Goal: Task Accomplishment & Management: Complete application form

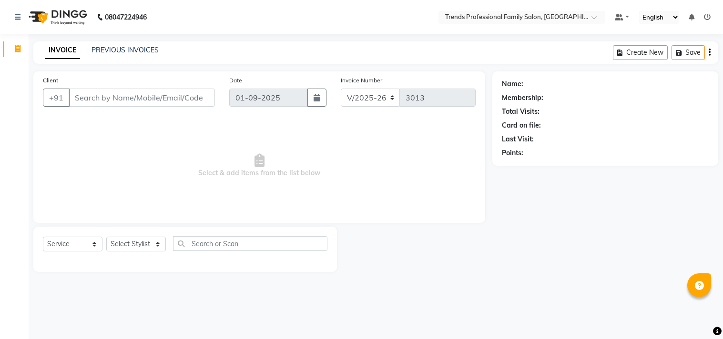
select select "7345"
select select "service"
click at [135, 244] on select "Select Stylist ANITHA AVANTHIKA Hithaishi IMRAN KHAN KANCHAN MUSKHAN RUSTHAM SE…" at bounding box center [136, 244] width 60 height 15
select select "63521"
click at [106, 237] on select "Select Stylist ANITHA AVANTHIKA Hithaishi IMRAN KHAN KANCHAN MUSKHAN RUSTHAM SE…" at bounding box center [136, 244] width 60 height 15
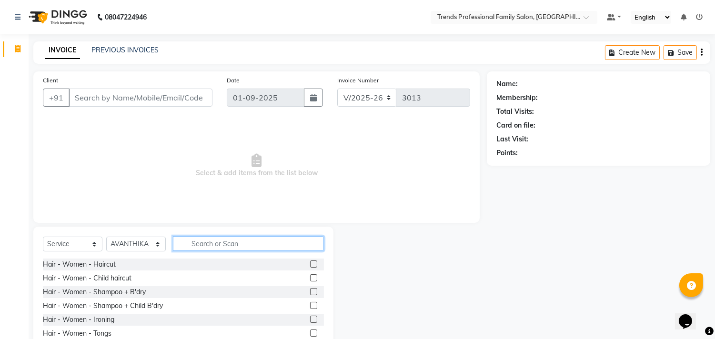
click at [271, 243] on input "text" at bounding box center [248, 243] width 151 height 15
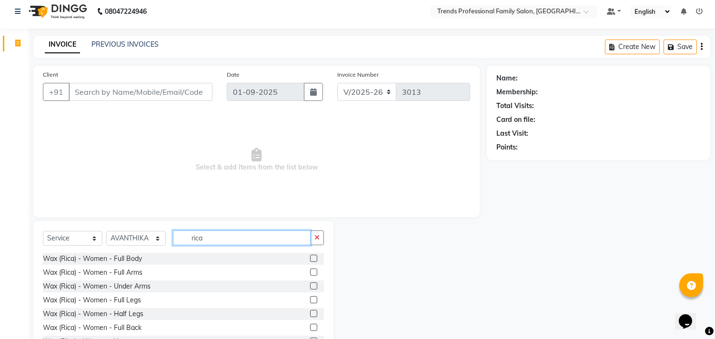
scroll to position [42, 0]
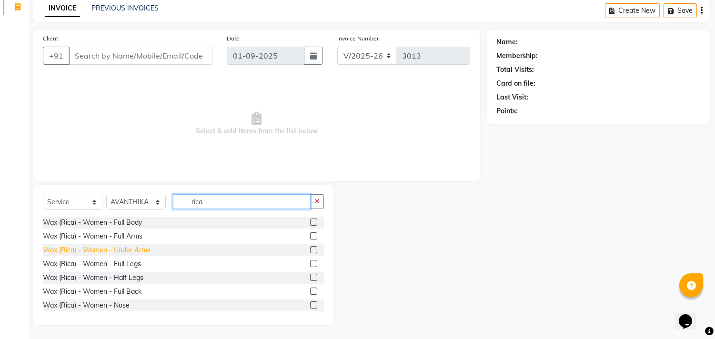
type input "rica"
drag, startPoint x: 114, startPoint y: 248, endPoint x: 137, endPoint y: 244, distance: 23.2
click at [114, 248] on div "Wax (Rica) - Women - Under Arms" at bounding box center [97, 250] width 108 height 10
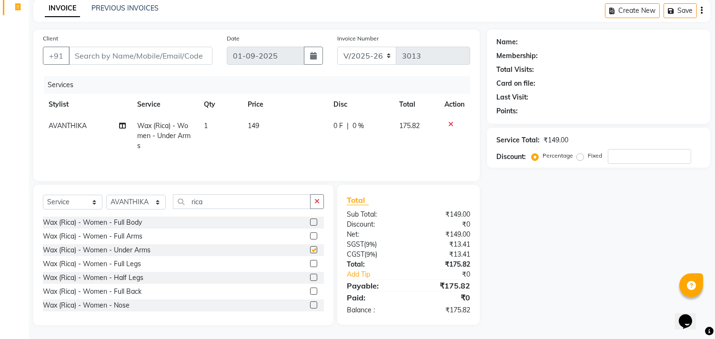
checkbox input "false"
click at [320, 203] on button "button" at bounding box center [317, 201] width 14 height 15
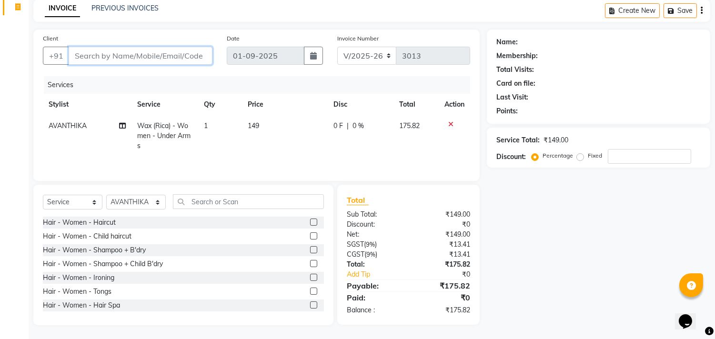
click at [179, 49] on input "Client" at bounding box center [141, 56] width 144 height 18
type input "8"
type input "0"
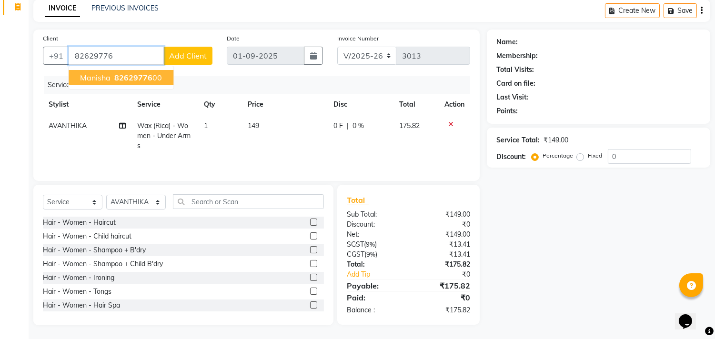
click at [162, 83] on button "manisha 82629776 00" at bounding box center [121, 77] width 105 height 15
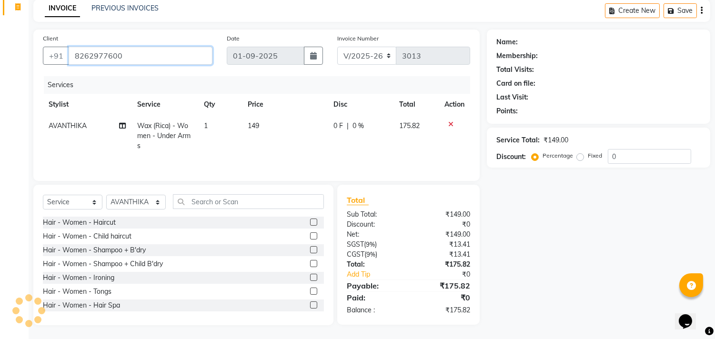
type input "8262977600"
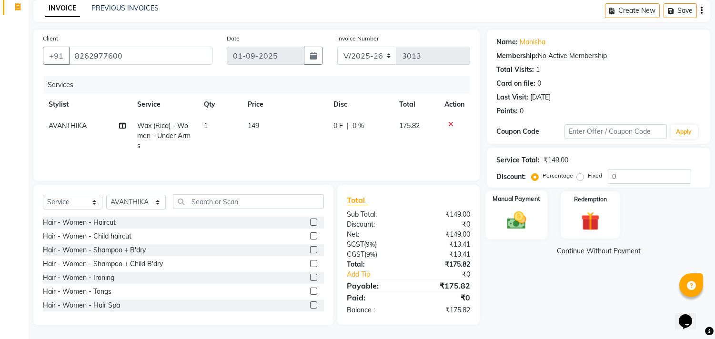
click at [512, 227] on img at bounding box center [516, 221] width 31 height 22
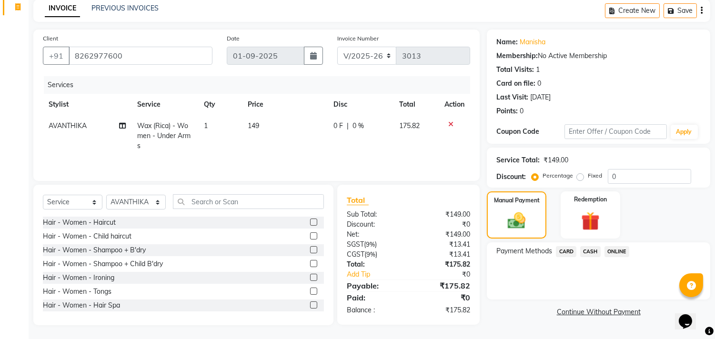
click at [622, 248] on span "ONLINE" at bounding box center [616, 251] width 25 height 11
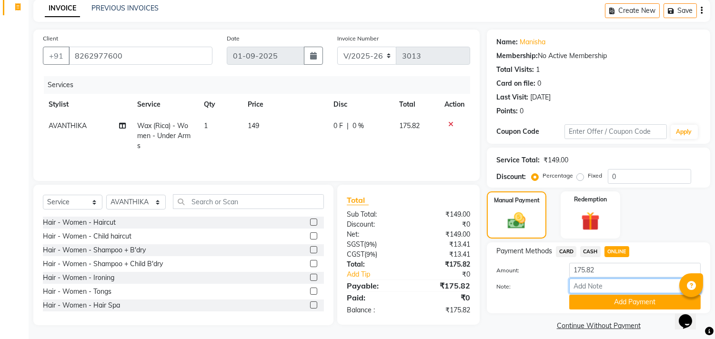
click at [613, 286] on input "Note:" at bounding box center [634, 286] width 131 height 15
type input "THANK YOU VISIT AGAIN"
click at [619, 299] on button "Add Payment" at bounding box center [634, 302] width 131 height 15
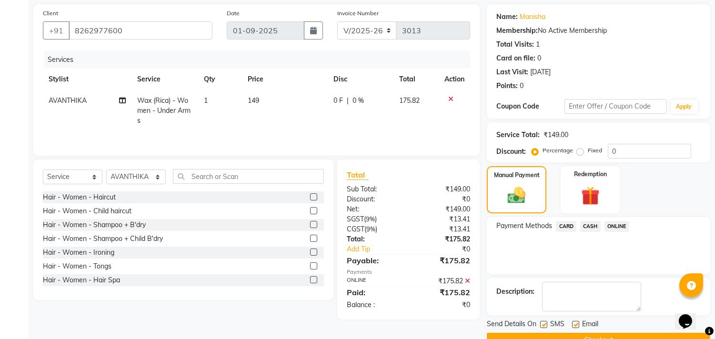
scroll to position [89, 0]
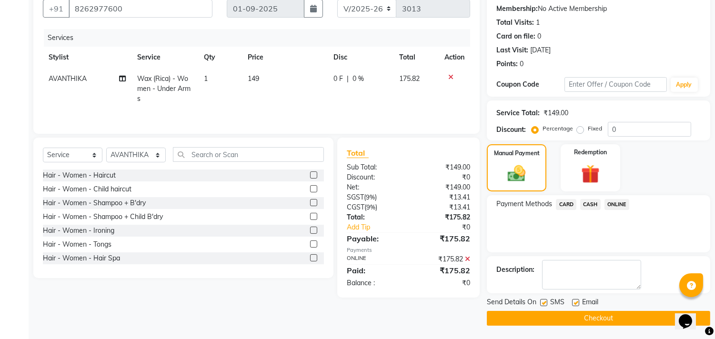
click at [574, 302] on label at bounding box center [575, 302] width 7 height 7
click at [574, 302] on input "checkbox" at bounding box center [575, 303] width 6 height 6
checkbox input "false"
click at [560, 317] on button "Checkout" at bounding box center [598, 318] width 223 height 15
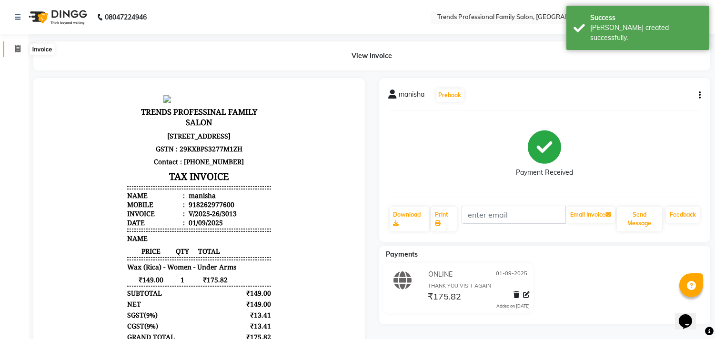
click at [17, 49] on icon at bounding box center [17, 48] width 5 height 7
select select "service"
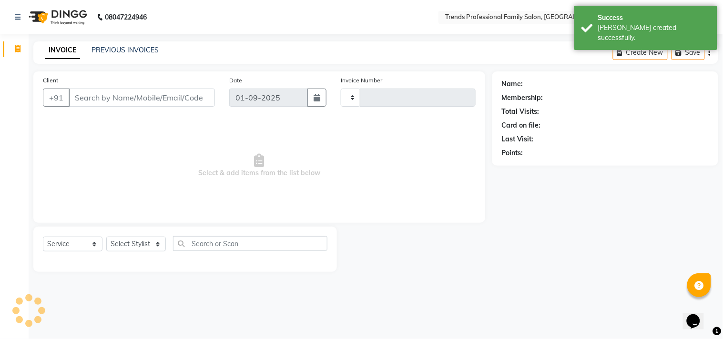
click at [372, 155] on span "Select & add items from the list below" at bounding box center [259, 165] width 432 height 95
type input "3014"
select select "7345"
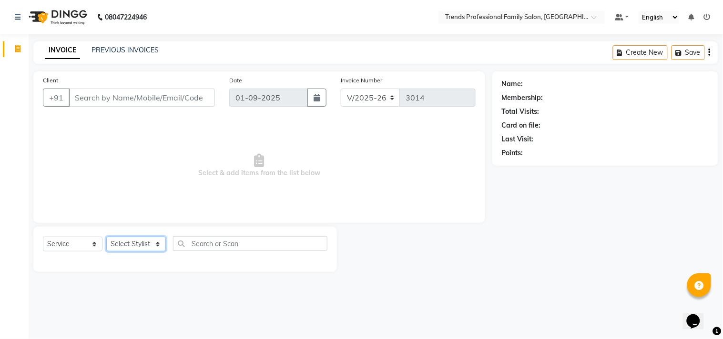
click at [154, 243] on select "Select Stylist ANITHA AVANTHIKA Hithaishi IMRAN KHAN KANCHAN MUSKHAN RUSTHAM SE…" at bounding box center [136, 244] width 60 height 15
select select "63519"
click at [106, 237] on select "Select Stylist ANITHA AVANTHIKA Hithaishi IMRAN KHAN KANCHAN MUSKHAN RUSTHAM SE…" at bounding box center [136, 244] width 60 height 15
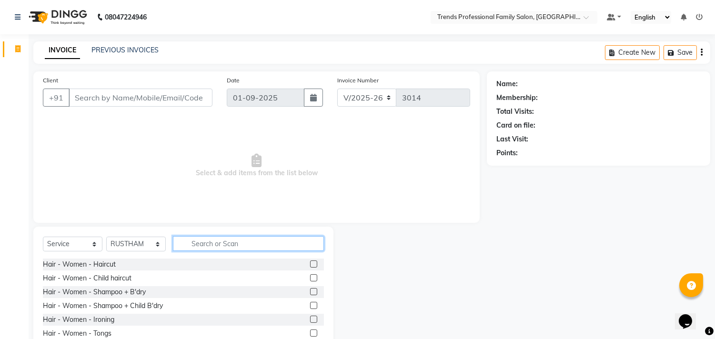
click at [221, 248] on input "text" at bounding box center [248, 243] width 151 height 15
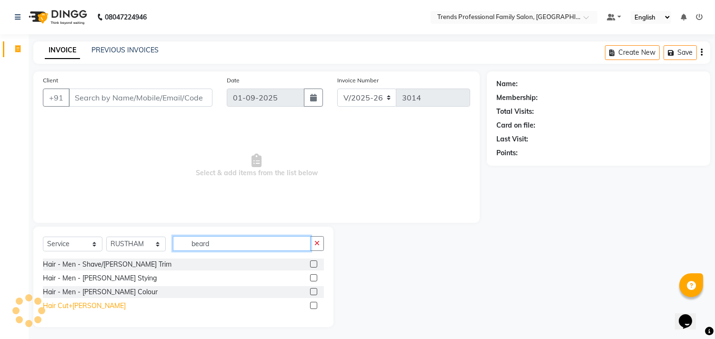
type input "beard"
click at [74, 304] on div "Hair Cut+Beard" at bounding box center [84, 306] width 83 height 10
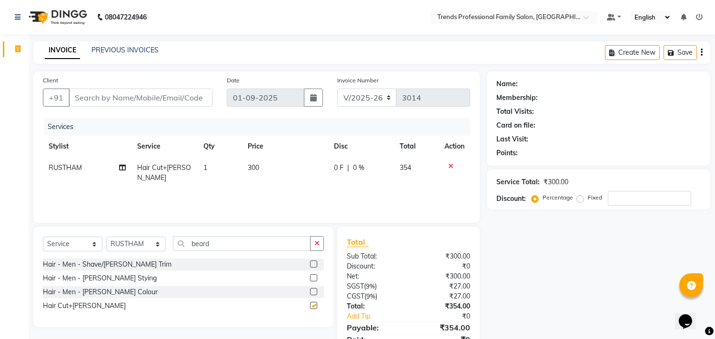
checkbox input "false"
click at [321, 244] on button "button" at bounding box center [317, 243] width 14 height 15
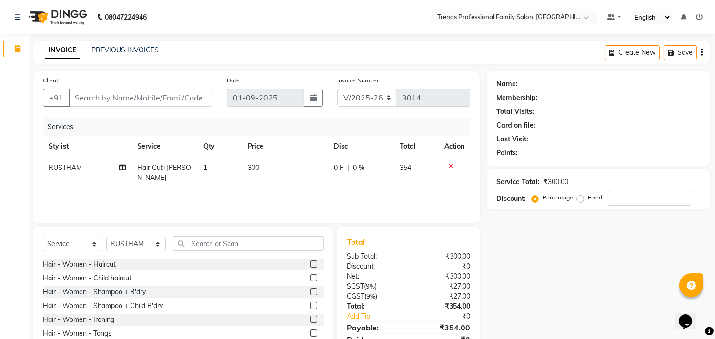
click at [701, 52] on icon "button" at bounding box center [702, 52] width 2 height 0
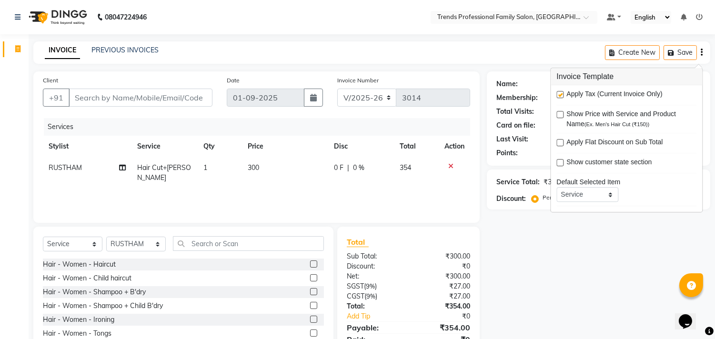
click at [559, 90] on div "Apply Tax (Current Invoice Only)" at bounding box center [626, 95] width 140 height 12
click at [559, 94] on label at bounding box center [559, 94] width 7 height 7
click at [559, 94] on input "checkbox" at bounding box center [559, 95] width 6 height 6
checkbox input "false"
click at [516, 72] on div "Name: Membership: Total Visits: Card on file: Last Visit: Points:" at bounding box center [598, 118] width 223 height 94
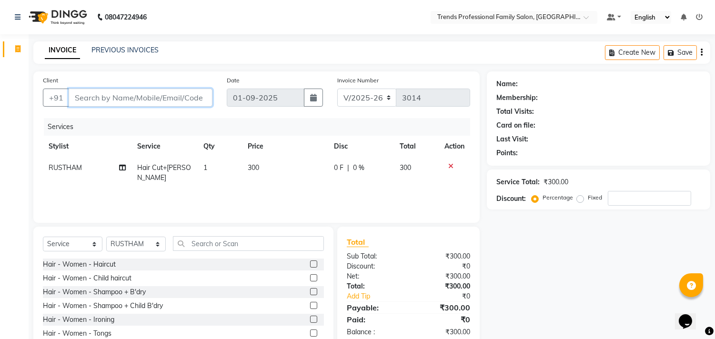
click at [186, 97] on input "Client" at bounding box center [141, 98] width 144 height 18
type input "9"
type input "0"
type input "9663032279"
click at [195, 95] on span "Add Client" at bounding box center [188, 98] width 38 height 10
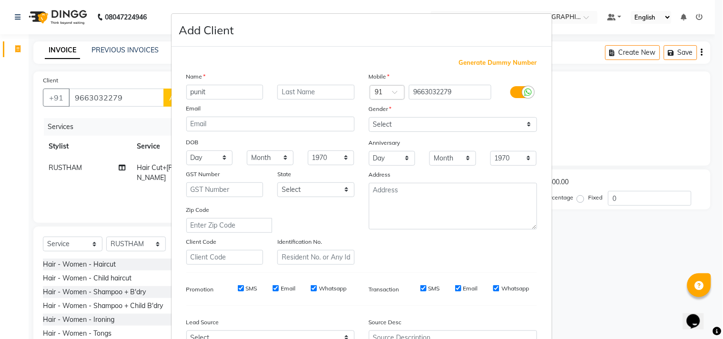
type input "punit"
click at [402, 124] on select "Select Male Female Other Prefer Not To Say" at bounding box center [453, 124] width 168 height 15
select select "male"
click at [369, 117] on select "Select Male Female Other Prefer Not To Say" at bounding box center [453, 124] width 168 height 15
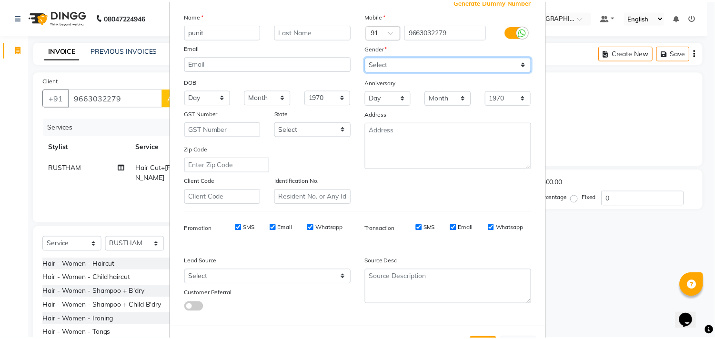
scroll to position [101, 0]
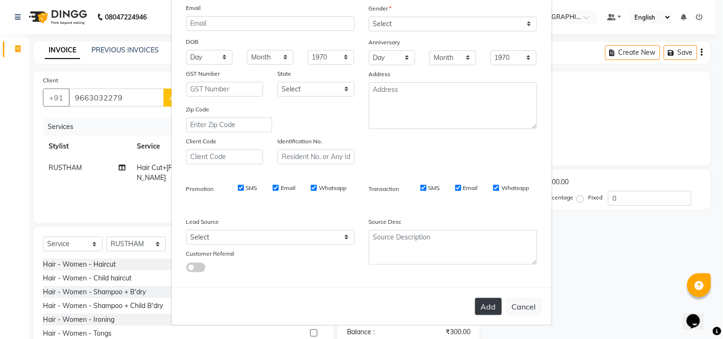
click at [490, 307] on button "Add" at bounding box center [488, 306] width 27 height 17
select select
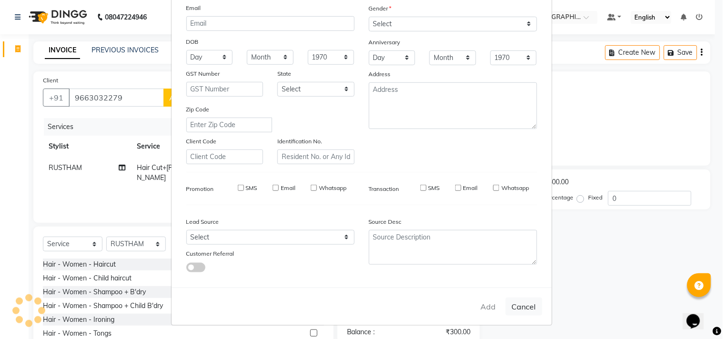
select select
checkbox input "false"
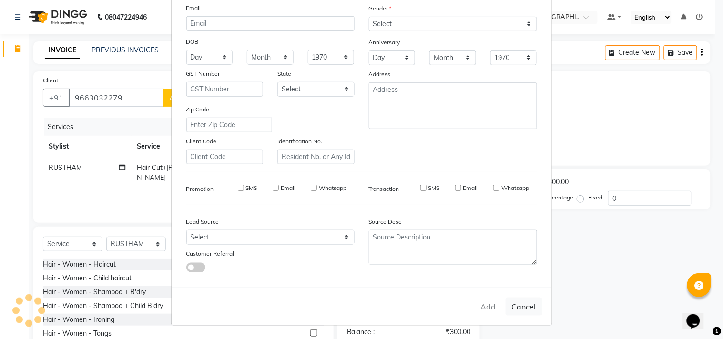
checkbox input "false"
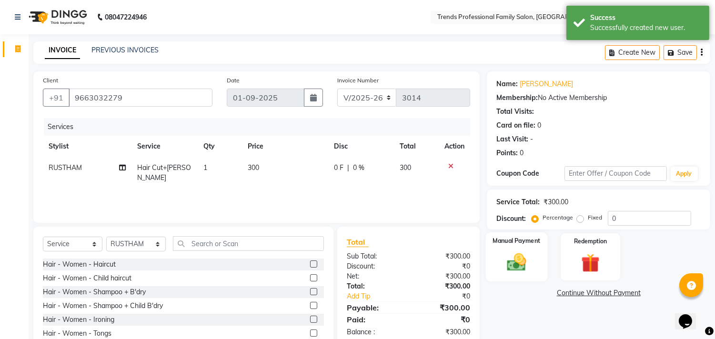
click at [521, 269] on img at bounding box center [516, 262] width 31 height 22
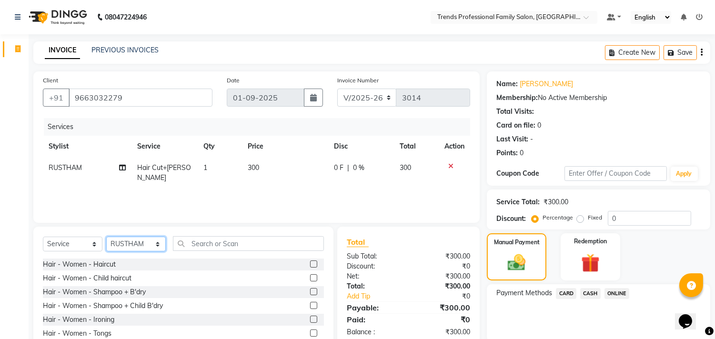
click at [145, 243] on select "Select Stylist ANITHA AVANTHIKA Hithaishi IMRAN KHAN KANCHAN MUSKHAN RUSTHAM SE…" at bounding box center [136, 244] width 60 height 15
select select "63521"
click at [106, 237] on select "Select Stylist ANITHA AVANTHIKA Hithaishi IMRAN KHAN KANCHAN MUSKHAN RUSTHAM SE…" at bounding box center [136, 244] width 60 height 15
click at [52, 242] on select "Select Service Product Membership Package Voucher Prepaid Gift Card" at bounding box center [73, 244] width 60 height 15
select select "product"
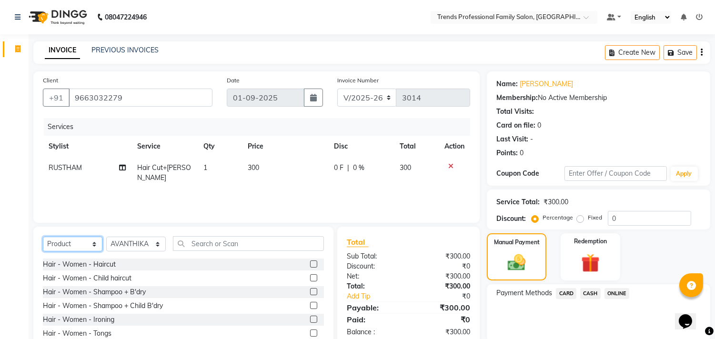
click at [43, 237] on select "Select Service Product Membership Package Voucher Prepaid Gift Card" at bounding box center [73, 244] width 60 height 15
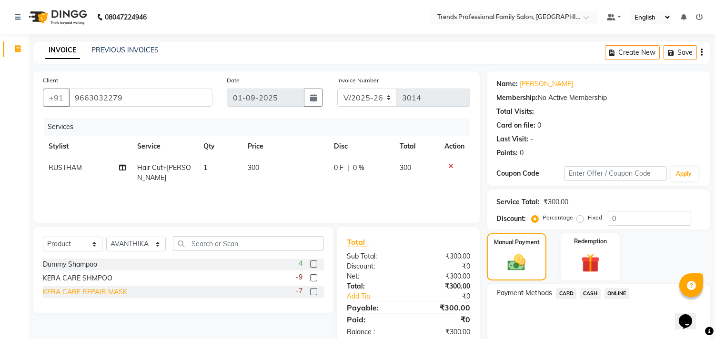
click at [83, 296] on div "KERA CARE REPAIR MASK" at bounding box center [85, 292] width 84 height 10
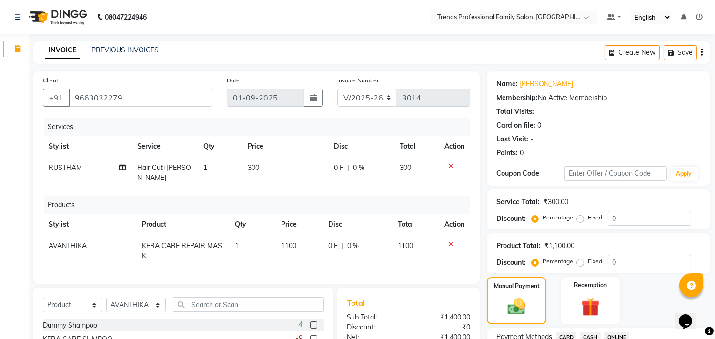
checkbox input "false"
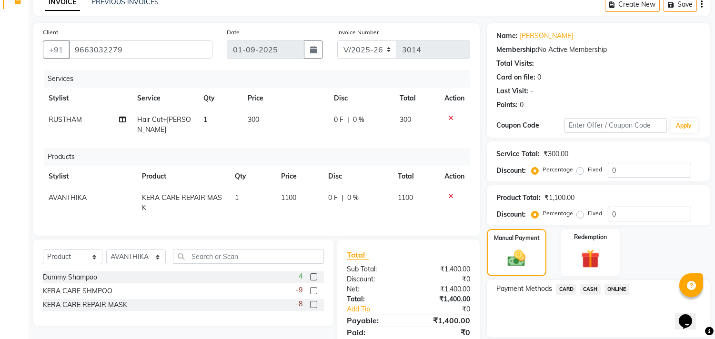
scroll to position [81, 0]
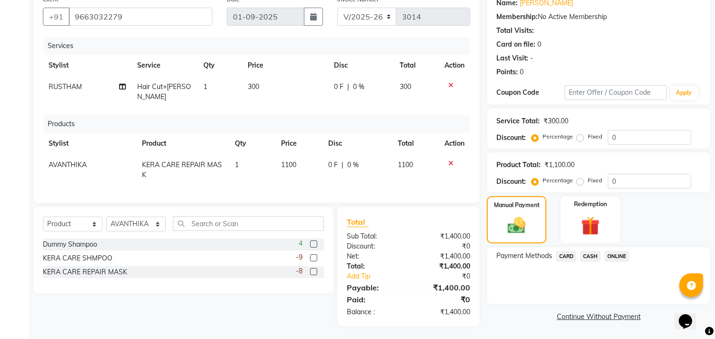
click at [447, 160] on div at bounding box center [454, 163] width 20 height 7
click at [108, 255] on div "KERA CARE SHMPOO" at bounding box center [78, 258] width 70 height 10
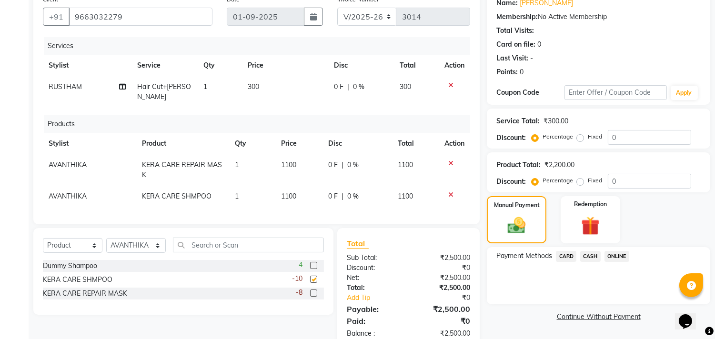
checkbox input "false"
click at [449, 160] on icon at bounding box center [450, 163] width 5 height 7
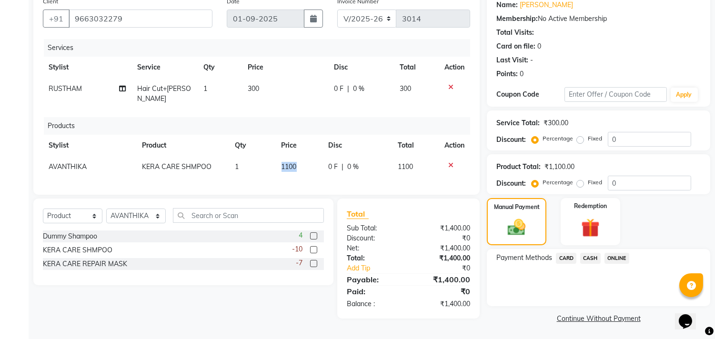
drag, startPoint x: 304, startPoint y: 153, endPoint x: 264, endPoint y: 159, distance: 39.9
click at [264, 159] on tr "AVANTHIKA KERA CARE SHMPOO 1 1100 0 F | 0 % 1100" at bounding box center [256, 166] width 427 height 21
click at [289, 156] on td "1100" at bounding box center [299, 166] width 47 height 21
select select "63521"
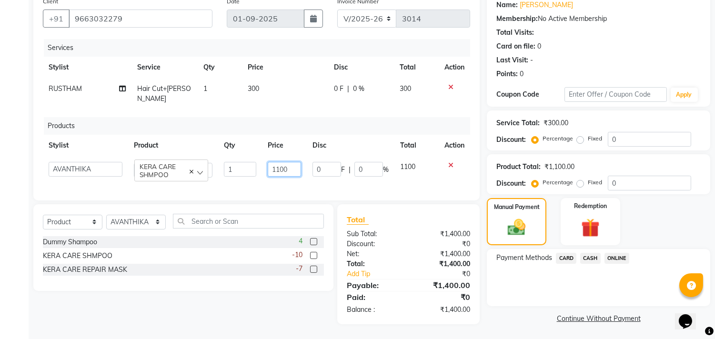
click at [294, 162] on input "1100" at bounding box center [284, 169] width 33 height 15
drag, startPoint x: 294, startPoint y: 161, endPoint x: 229, endPoint y: 150, distance: 66.1
click at [229, 156] on tr "ANITHA AVANTHIKA Hithaishi IMRAN KHAN KANCHAN MUSKHAN RUSTHAM SEEMA SHIVA SOURA…" at bounding box center [256, 169] width 427 height 27
type input "1200"
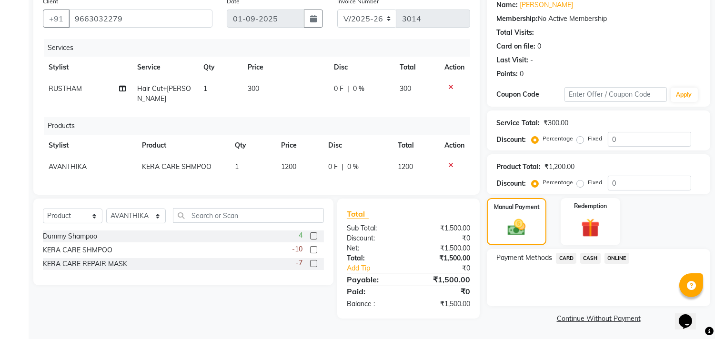
click at [673, 64] on div "Last Visit: -" at bounding box center [598, 60] width 204 height 10
click at [589, 255] on span "CASH" at bounding box center [590, 258] width 20 height 11
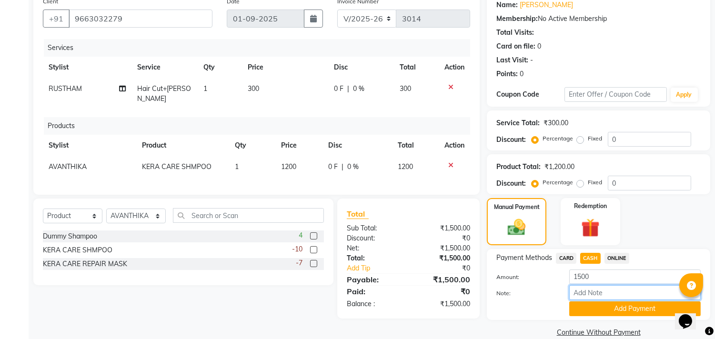
click at [610, 295] on input "Note:" at bounding box center [634, 292] width 131 height 15
type input "THANK YOU VISIT AGAIN"
click at [663, 309] on button "Add Payment" at bounding box center [634, 308] width 131 height 15
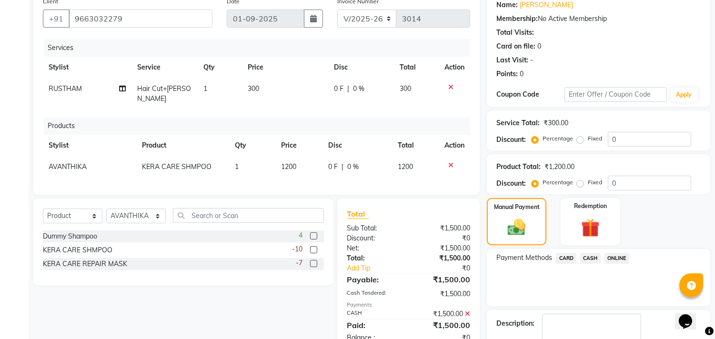
scroll to position [133, 0]
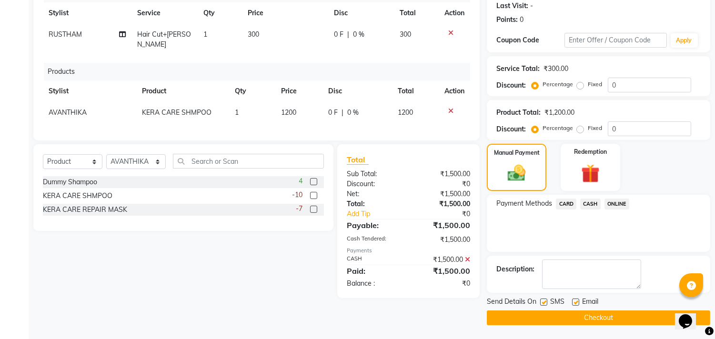
click at [578, 302] on label at bounding box center [575, 302] width 7 height 7
click at [578, 302] on input "checkbox" at bounding box center [575, 303] width 6 height 6
checkbox input "false"
click at [572, 318] on button "Checkout" at bounding box center [598, 318] width 223 height 15
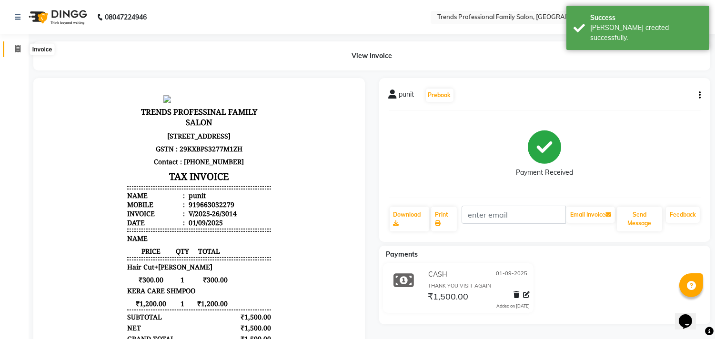
click at [19, 49] on icon at bounding box center [17, 48] width 5 height 7
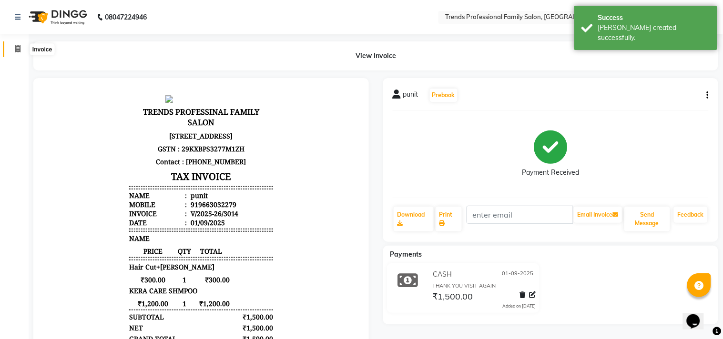
select select "service"
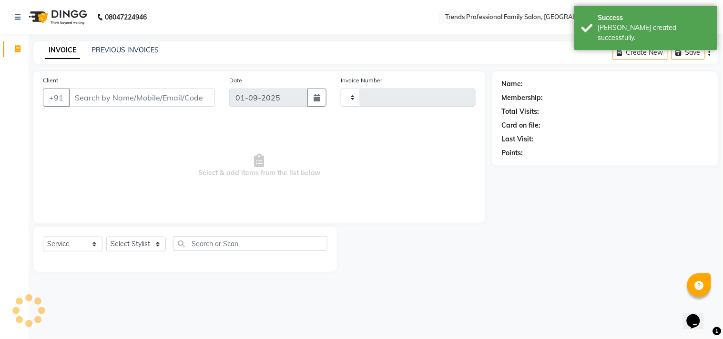
click at [423, 158] on span "Select & add items from the list below" at bounding box center [259, 165] width 432 height 95
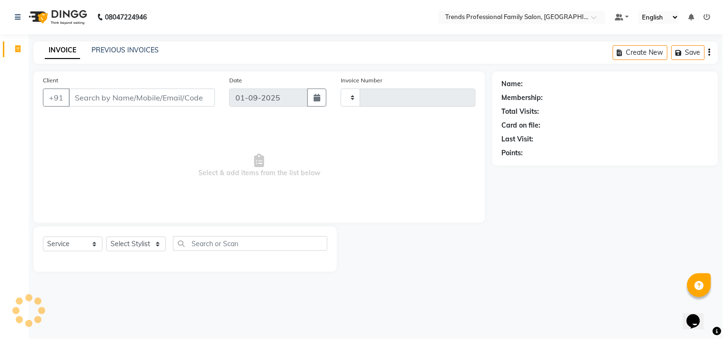
type input "3015"
select select "7345"
click at [707, 53] on div "Create New Save" at bounding box center [665, 52] width 105 height 22
click at [710, 53] on icon "button" at bounding box center [709, 52] width 2 height 0
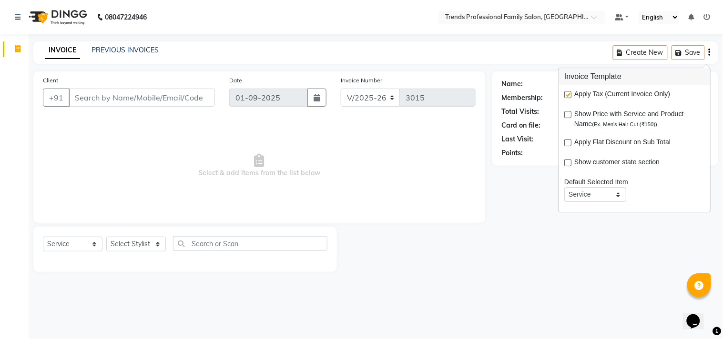
drag, startPoint x: 547, startPoint y: 50, endPoint x: 462, endPoint y: 10, distance: 93.3
click at [543, 45] on div "INVOICE PREVIOUS INVOICES Create New Save" at bounding box center [375, 52] width 684 height 22
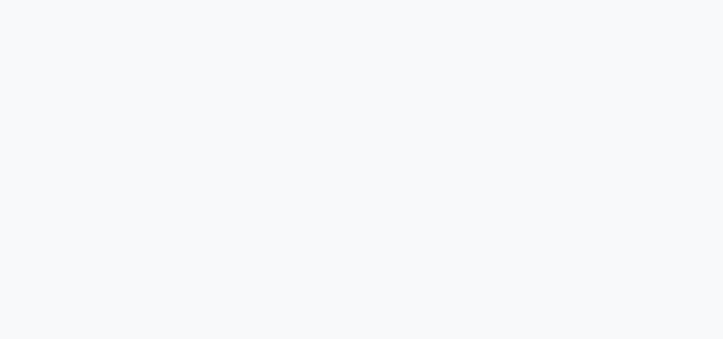
select select "service"
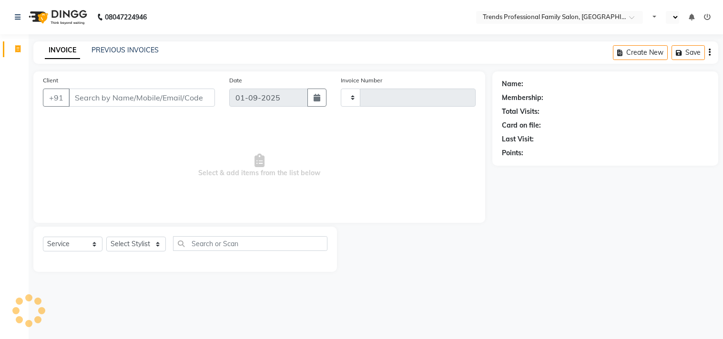
type input "3015"
select select "en"
select select "7345"
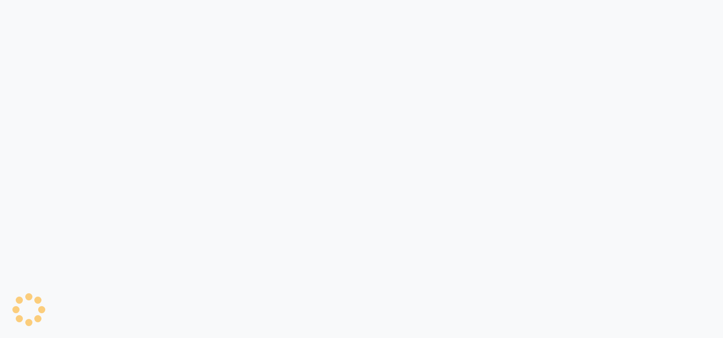
select select "7345"
select select "service"
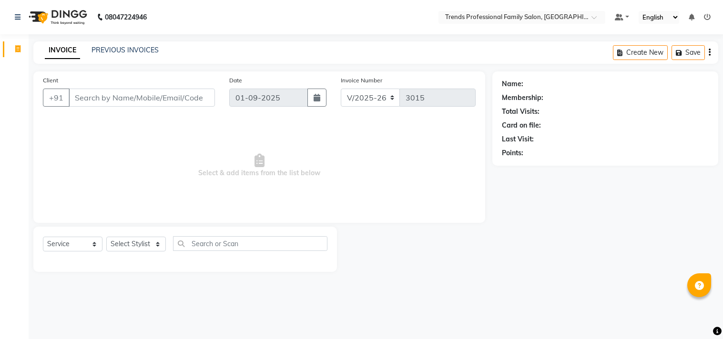
select select "7345"
select select "service"
